Goal: Obtain resource: Obtain resource

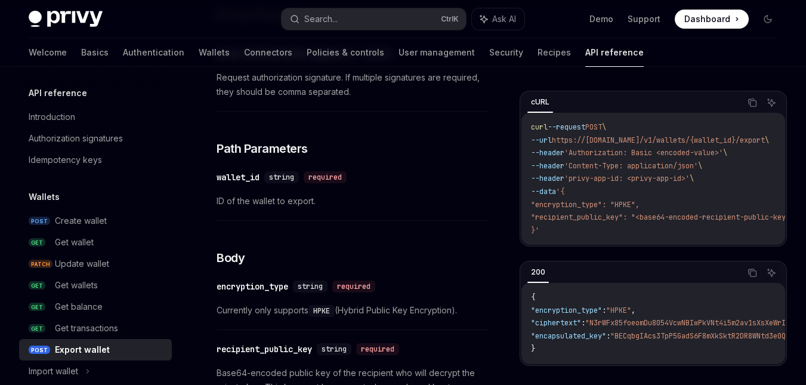
scroll to position [2, 0]
click at [534, 262] on button "200" at bounding box center [537, 272] width 21 height 20
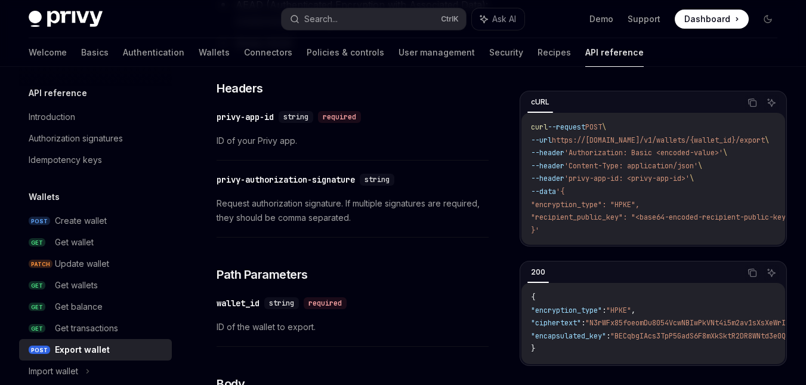
scroll to position [337, 0]
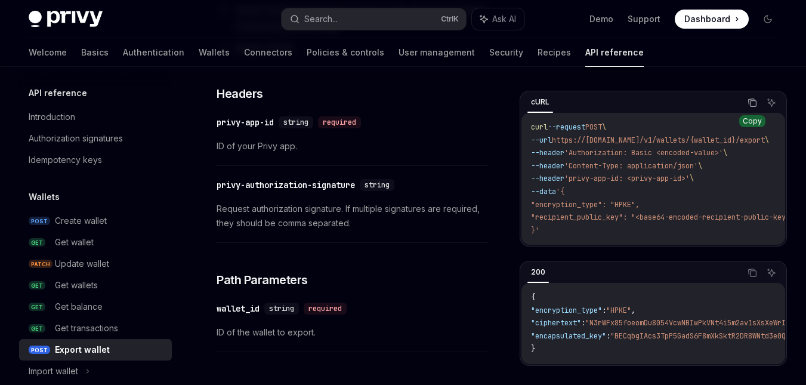
click at [756, 106] on icon "Copy the contents from the code block" at bounding box center [752, 103] width 10 height 10
click at [752, 101] on icon "Copy the contents from the code block" at bounding box center [752, 103] width 10 height 10
click at [753, 273] on icon "Copy the contents from the code block" at bounding box center [752, 273] width 10 height 10
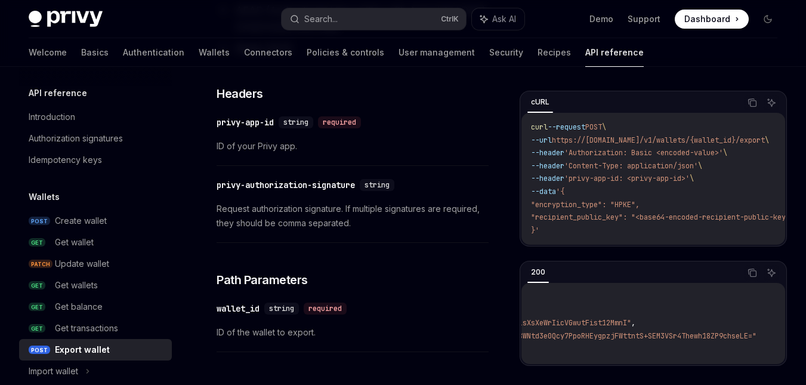
scroll to position [0, 240]
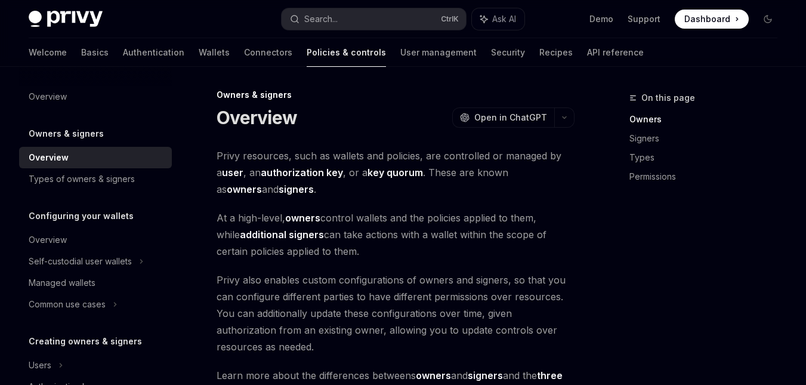
scroll to position [2, 0]
